Goal: Transaction & Acquisition: Purchase product/service

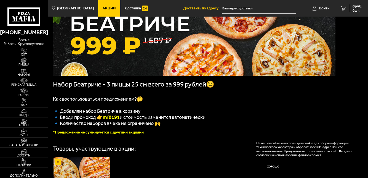
scroll to position [46, 0]
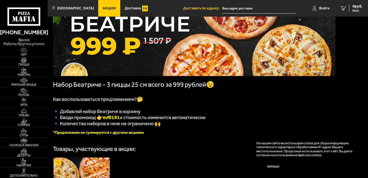
click at [126, 11] on link "Доставка" at bounding box center [136, 8] width 32 height 17
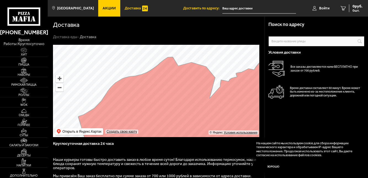
click at [22, 66] on span "Пицца" at bounding box center [24, 64] width 48 height 3
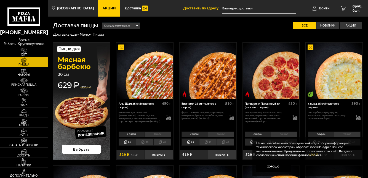
click at [138, 28] on div "Сначала популярные" at bounding box center [121, 26] width 38 height 6
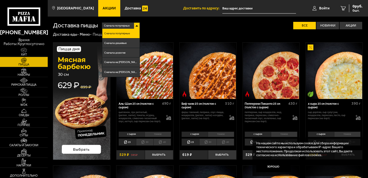
click at [164, 34] on div "Доставка еды - Меню - Пицца" at bounding box center [208, 34] width 310 height 5
click at [160, 36] on div "Доставка еды - Меню - Пицца" at bounding box center [208, 34] width 310 height 5
click at [132, 29] on li "Сначала популярные" at bounding box center [120, 34] width 37 height 10
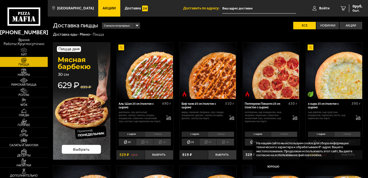
click at [163, 24] on div "Сначала популярные Все Новинки Акции Пожелания Острое блюдо Вегетарианское блюд…" at bounding box center [230, 25] width 265 height 7
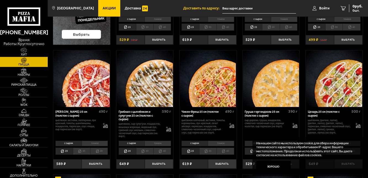
scroll to position [140, 0]
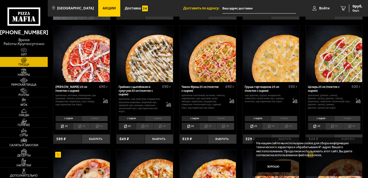
click at [17, 96] on span "Роллы" at bounding box center [24, 94] width 48 height 3
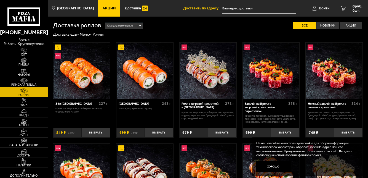
click at [20, 63] on img at bounding box center [24, 60] width 15 height 6
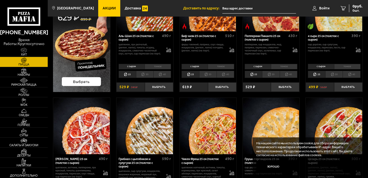
scroll to position [67, 0]
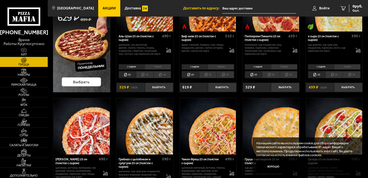
click at [20, 123] on img at bounding box center [24, 121] width 15 height 6
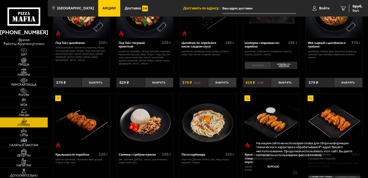
scroll to position [64, 0]
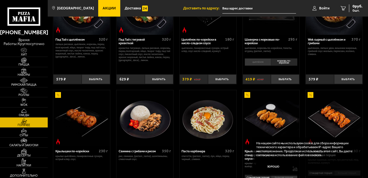
click at [17, 143] on img at bounding box center [24, 141] width 15 height 6
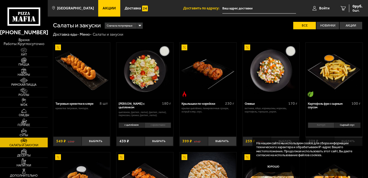
click at [21, 154] on img at bounding box center [24, 151] width 15 height 6
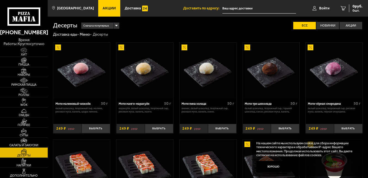
click at [22, 116] on span "Обеды" at bounding box center [24, 114] width 48 height 3
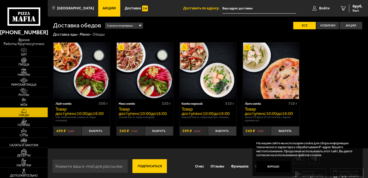
click at [22, 63] on img at bounding box center [24, 60] width 15 height 6
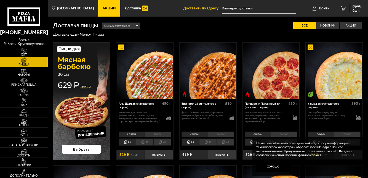
click at [345, 136] on li "тонкое" at bounding box center [347, 134] width 26 height 6
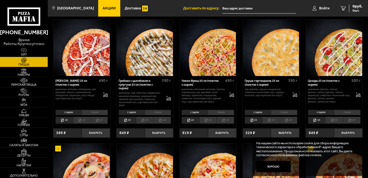
scroll to position [144, 0]
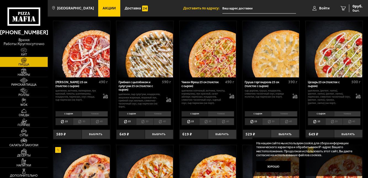
click at [162, 113] on li "тонкое" at bounding box center [158, 114] width 26 height 6
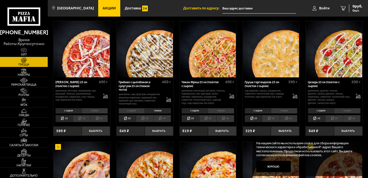
click at [159, 110] on li "тонкое" at bounding box center [158, 111] width 26 height 6
click at [163, 112] on li "тонкое" at bounding box center [158, 111] width 26 height 6
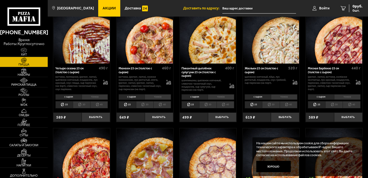
scroll to position [519, 0]
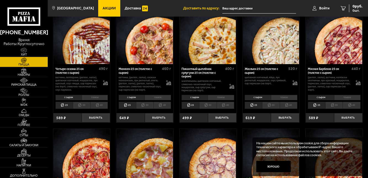
click at [223, 95] on li "тонкое" at bounding box center [221, 98] width 26 height 6
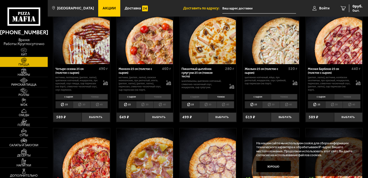
click at [226, 116] on button "Выбрать" at bounding box center [222, 116] width 28 height 9
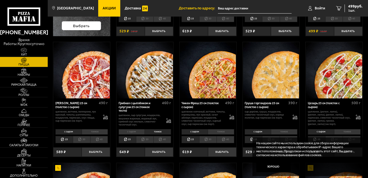
scroll to position [123, 0]
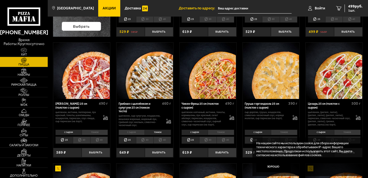
click at [164, 133] on li "тонкое" at bounding box center [158, 132] width 26 height 6
click at [166, 129] on li "тонкое" at bounding box center [158, 132] width 26 height 6
click at [162, 131] on li "тонкое" at bounding box center [158, 132] width 26 height 6
click at [164, 133] on li "тонкое" at bounding box center [158, 132] width 26 height 6
click at [164, 129] on li "тонкое" at bounding box center [158, 132] width 26 height 6
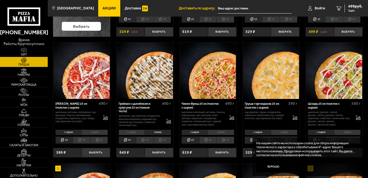
click at [164, 152] on button "Выбрать" at bounding box center [159, 152] width 28 height 9
click at [350, 11] on span "2 шт." at bounding box center [354, 10] width 17 height 3
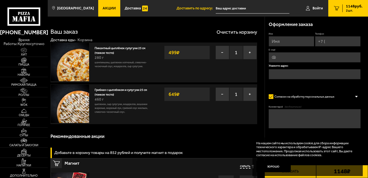
click at [283, 42] on input "Имя" at bounding box center [292, 41] width 46 height 10
type input "[PERSON_NAME]"
click at [337, 41] on input "Телефон" at bounding box center [338, 41] width 46 height 10
type input "[PHONE_NUMBER]"
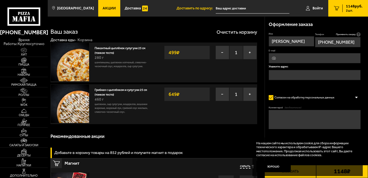
click at [328, 60] on input "E-mail" at bounding box center [315, 58] width 92 height 10
type input "[EMAIL_ADDRESS][DOMAIN_NAME]"
click at [314, 79] on input "text" at bounding box center [315, 75] width 92 height 10
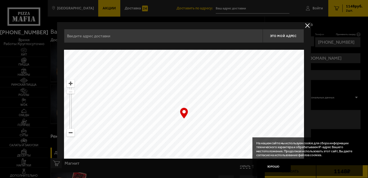
click at [117, 38] on input "text" at bounding box center [163, 36] width 199 height 14
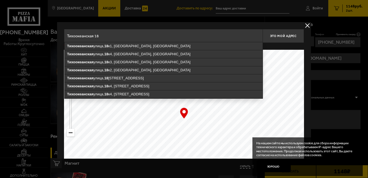
type input "[STREET_ADDRESS]"
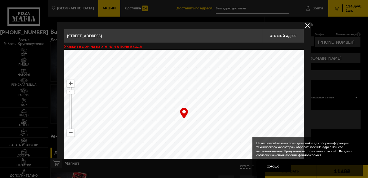
type input "[STREET_ADDRESS]"
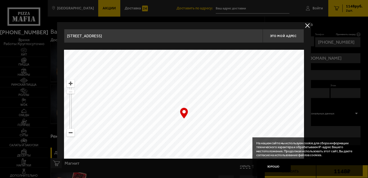
type input "[STREET_ADDRESS]"
click at [274, 165] on button "Хорошо" at bounding box center [273, 167] width 34 height 12
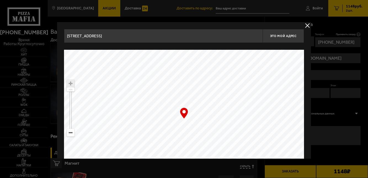
click at [284, 39] on button "Это мой адрес" at bounding box center [283, 36] width 41 height 14
click at [308, 25] on button "delivery type" at bounding box center [307, 25] width 7 height 7
